Goal: Navigation & Orientation: Find specific page/section

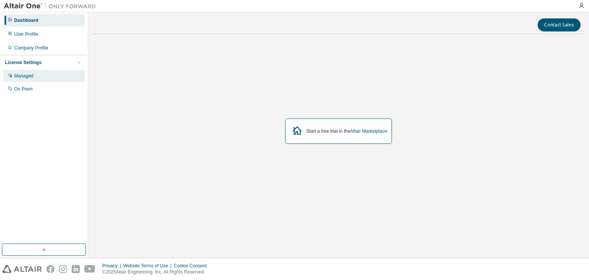
click at [25, 79] on div "Managed" at bounding box center [44, 76] width 82 height 12
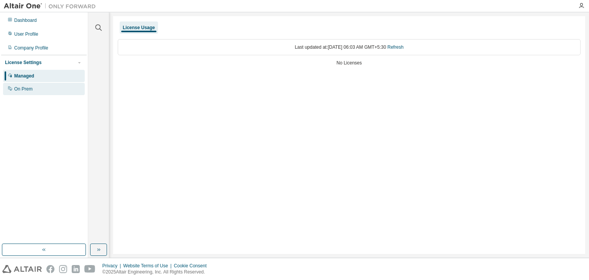
click at [37, 89] on div "On Prem" at bounding box center [44, 89] width 82 height 12
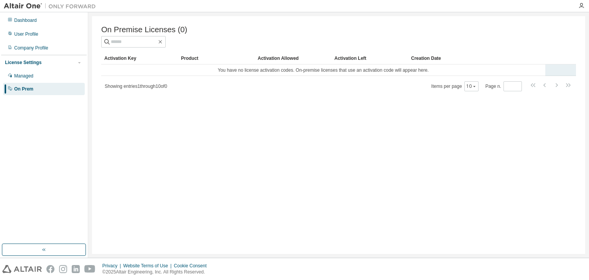
click at [346, 72] on td "You have no license activation codes. On-premise licenses that use an activatio…" at bounding box center [323, 70] width 444 height 12
click at [43, 35] on div "User Profile" at bounding box center [44, 34] width 82 height 12
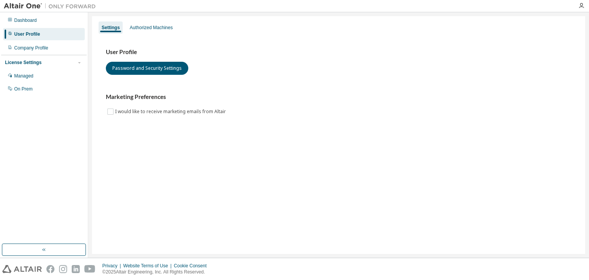
click at [31, 4] on img at bounding box center [52, 6] width 96 height 8
click at [28, 17] on div "Dashboard" at bounding box center [25, 20] width 23 height 6
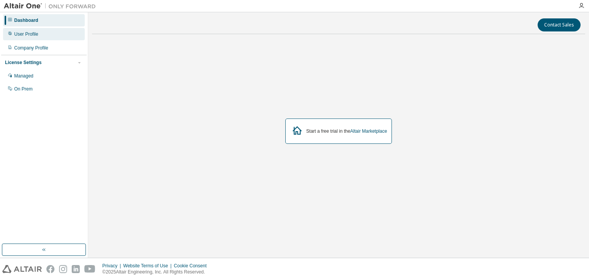
click at [36, 38] on div "User Profile" at bounding box center [44, 34] width 82 height 12
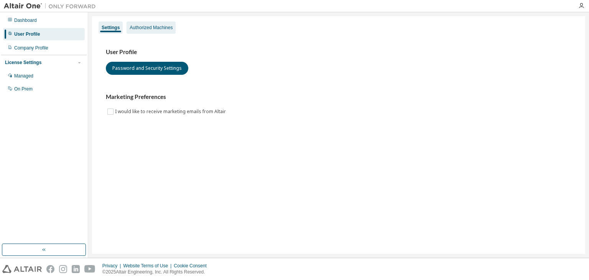
click at [160, 26] on div "Authorized Machines" at bounding box center [151, 28] width 43 height 6
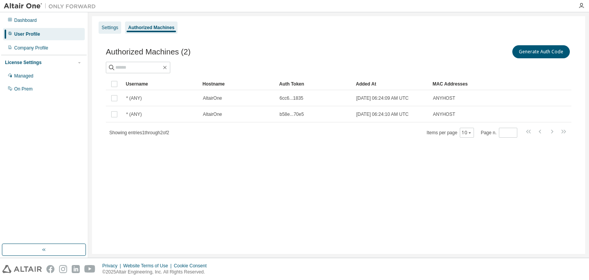
click at [101, 28] on div "Settings" at bounding box center [110, 27] width 23 height 12
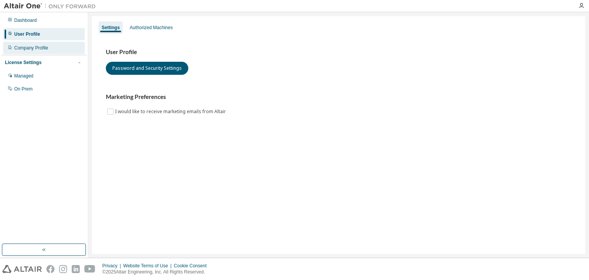
click at [32, 48] on div "Company Profile" at bounding box center [31, 48] width 34 height 6
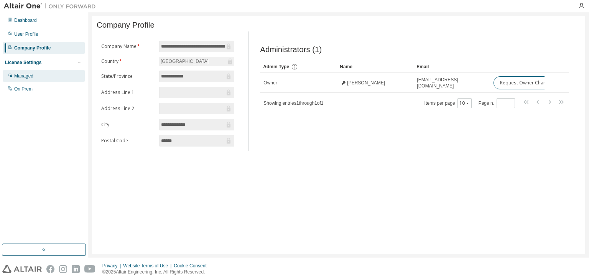
click at [33, 74] on div "Managed" at bounding box center [44, 76] width 82 height 12
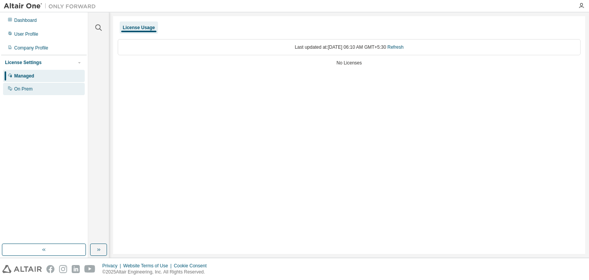
click at [50, 91] on div "On Prem" at bounding box center [44, 89] width 82 height 12
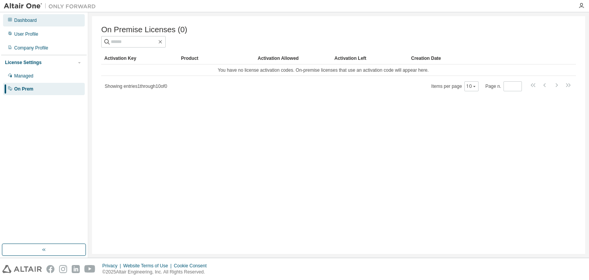
click at [35, 23] on div "Dashboard" at bounding box center [25, 20] width 23 height 6
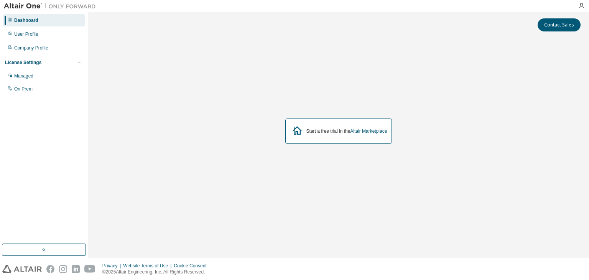
click at [338, 138] on div "Start a free trial in the Altair Marketplace" at bounding box center [339, 131] width 107 height 25
click at [306, 135] on div "Start a free trial in the Altair Marketplace" at bounding box center [339, 131] width 107 height 25
click at [324, 130] on div "Start a free trial in the Altair Marketplace" at bounding box center [347, 131] width 81 height 6
click at [298, 132] on icon at bounding box center [298, 131] width 14 height 14
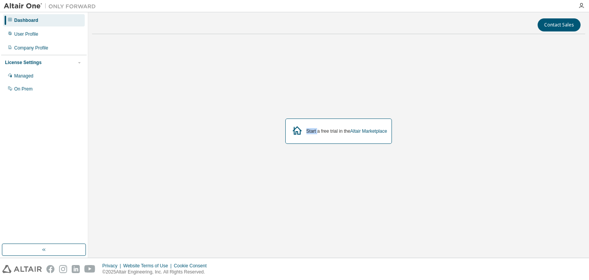
click at [298, 132] on icon at bounding box center [298, 131] width 14 height 14
click at [553, 22] on button "Contact Sales" at bounding box center [559, 24] width 43 height 13
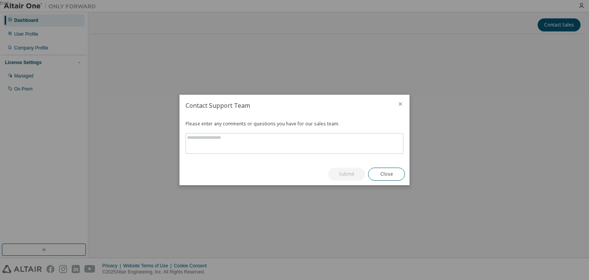
click at [398, 106] on icon "close" at bounding box center [401, 104] width 6 height 6
